Goal: Task Accomplishment & Management: Use online tool/utility

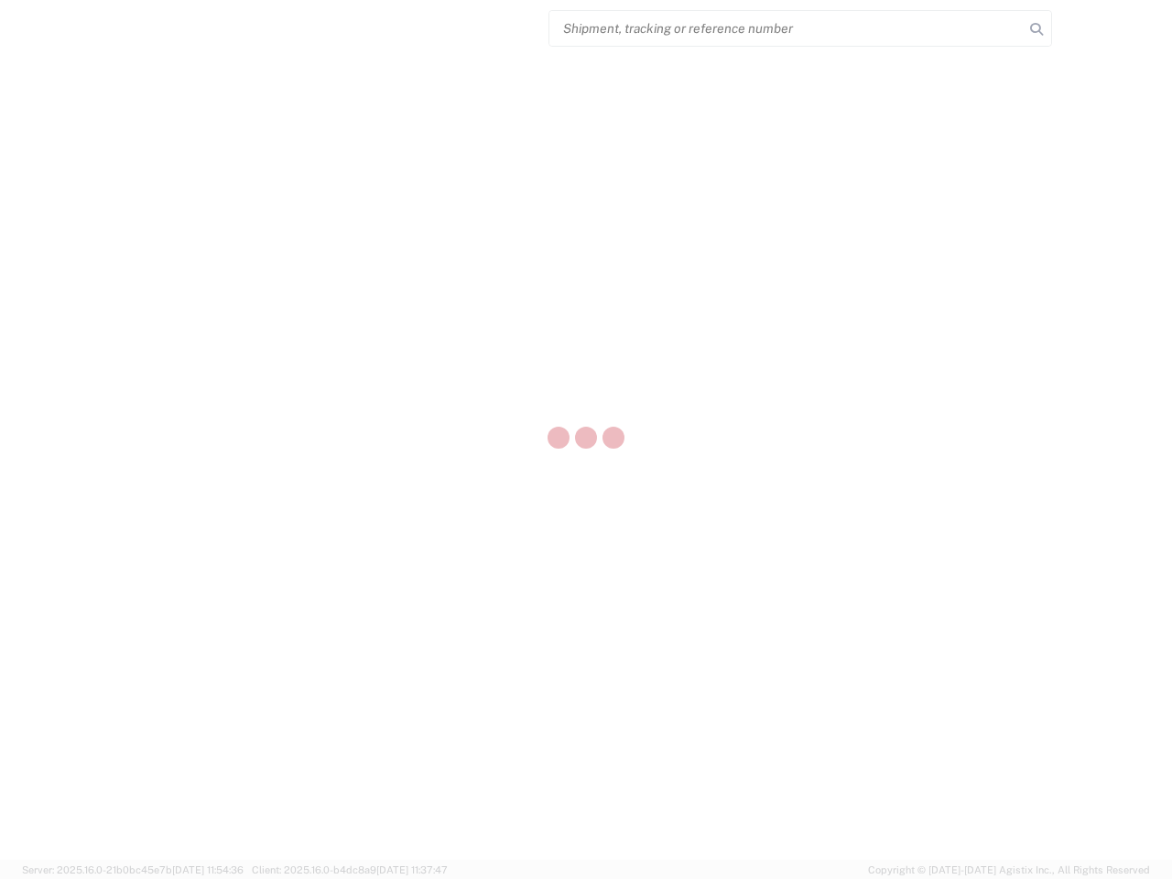
select select "US"
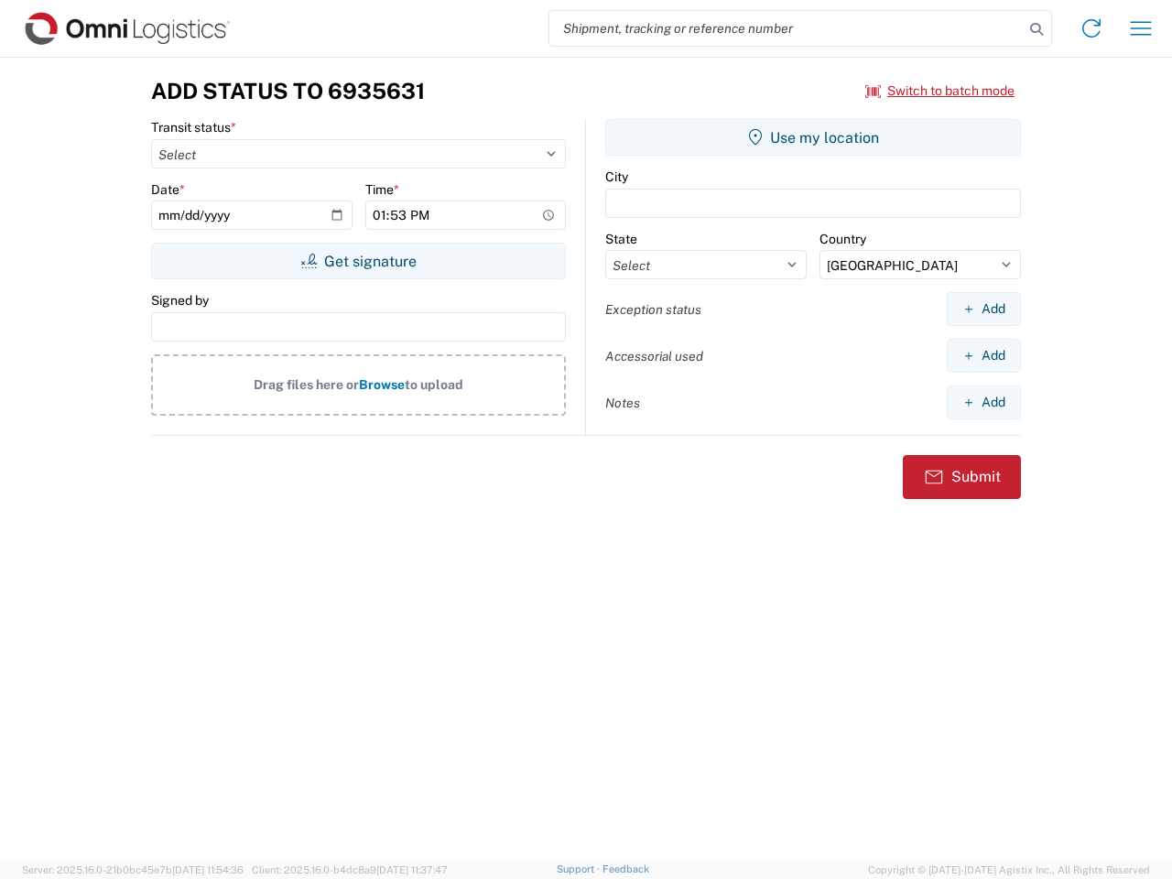
click at [786, 28] on input "search" at bounding box center [786, 28] width 474 height 35
click at [1036, 29] on icon at bounding box center [1036, 29] width 26 height 26
click at [1091, 28] on icon at bounding box center [1090, 28] width 29 height 29
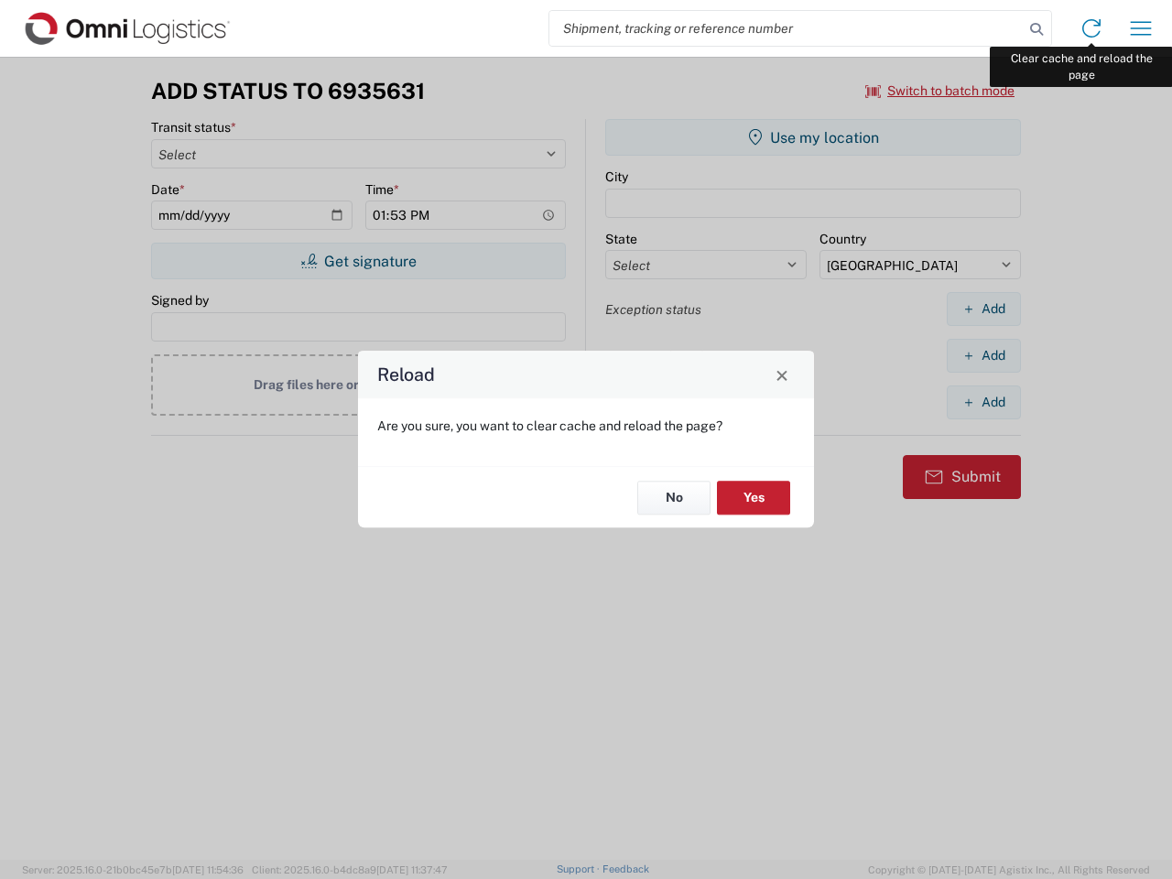
click at [1140, 28] on div "Reload Are you sure, you want to clear cache and reload the page? No Yes" at bounding box center [586, 439] width 1172 height 879
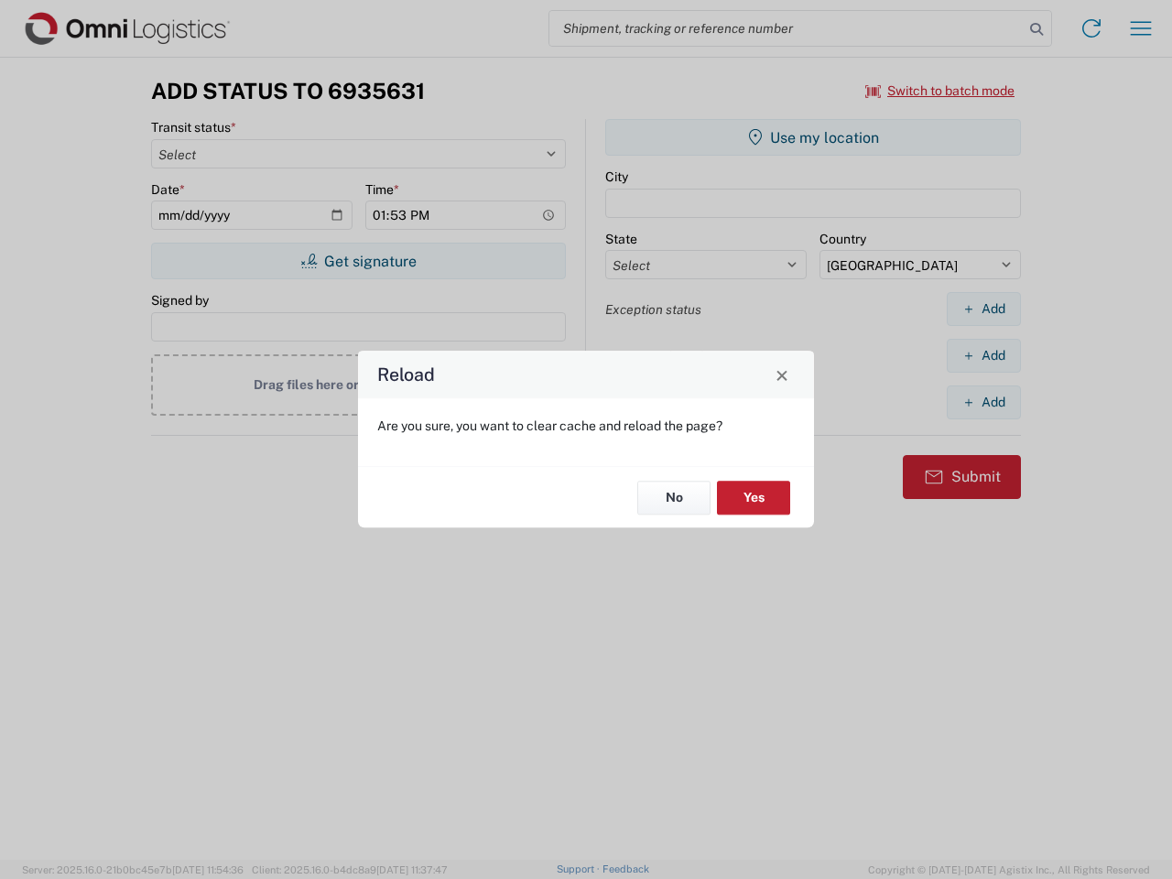
click at [940, 91] on div "Reload Are you sure, you want to clear cache and reload the page? No Yes" at bounding box center [586, 439] width 1172 height 879
click at [358, 261] on div "Reload Are you sure, you want to clear cache and reload the page? No Yes" at bounding box center [586, 439] width 1172 height 879
click at [813, 137] on div "Reload Are you sure, you want to clear cache and reload the page? No Yes" at bounding box center [586, 439] width 1172 height 879
click at [983, 308] on div "Reload Are you sure, you want to clear cache and reload the page? No Yes" at bounding box center [586, 439] width 1172 height 879
click at [983, 355] on div "Reload Are you sure, you want to clear cache and reload the page? No Yes" at bounding box center [586, 439] width 1172 height 879
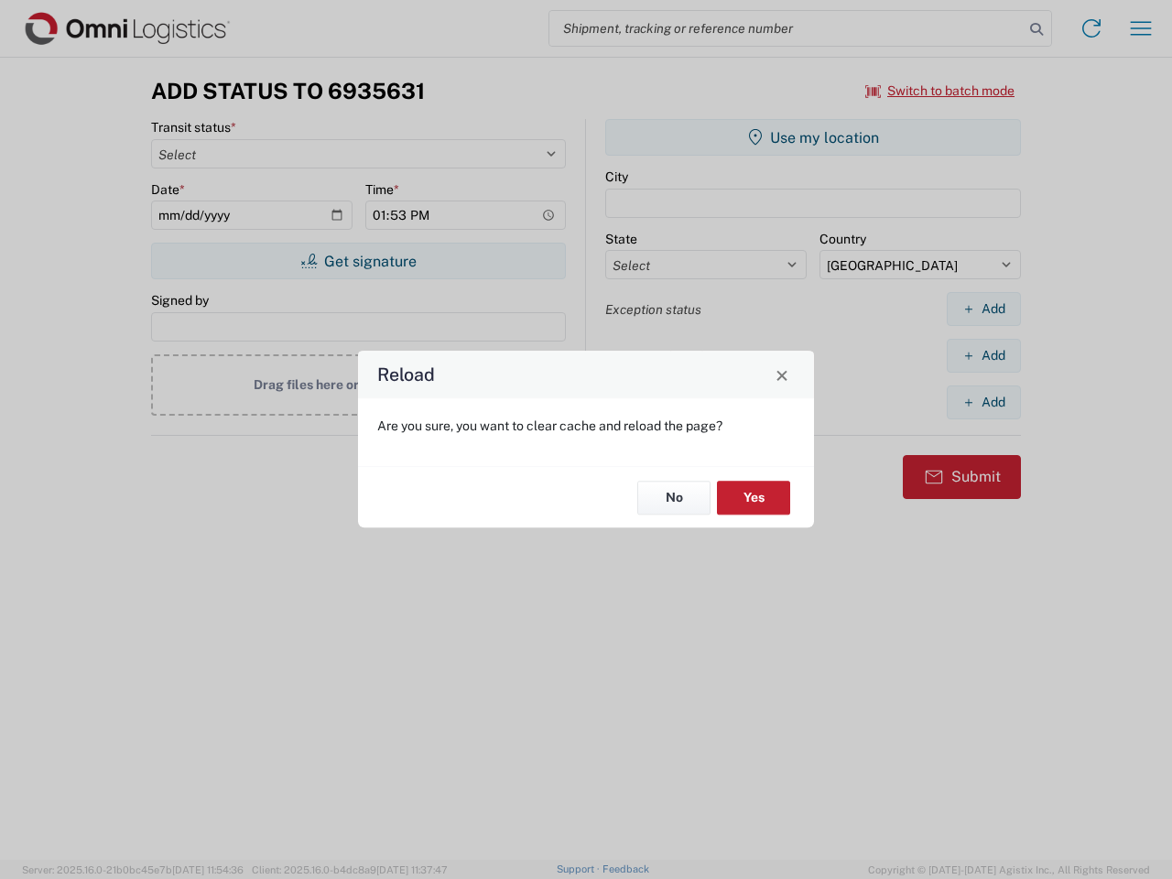
click at [983, 402] on div "Reload Are you sure, you want to clear cache and reload the page? No Yes" at bounding box center [586, 439] width 1172 height 879
